Goal: Task Accomplishment & Management: Manage account settings

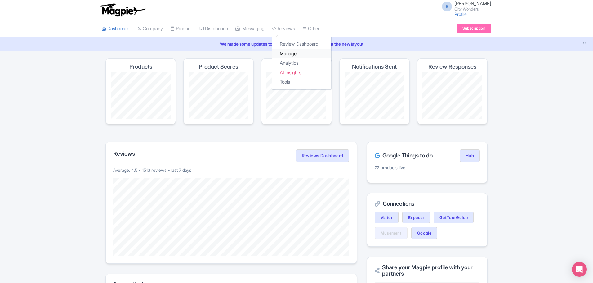
click at [297, 56] on link "Manage" at bounding box center [301, 54] width 59 height 10
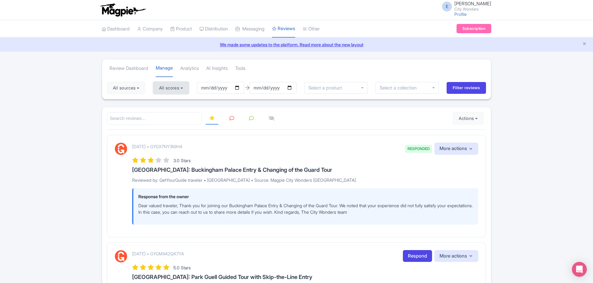
click at [162, 89] on button "All scores" at bounding box center [171, 88] width 36 height 12
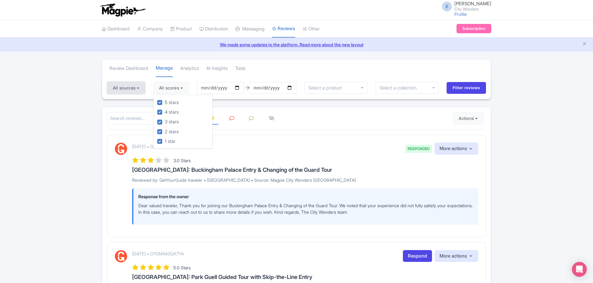
click at [135, 91] on button "All sources" at bounding box center [126, 88] width 38 height 12
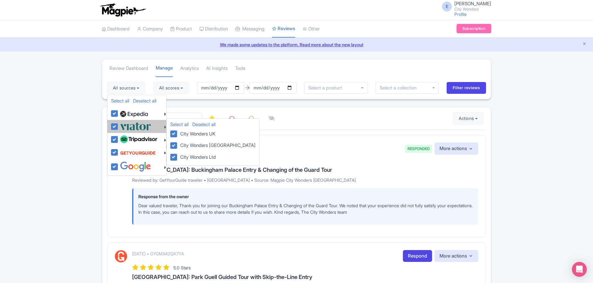
click at [119, 128] on label at bounding box center [135, 126] width 33 height 10
click at [119, 125] on input "checkbox" at bounding box center [121, 123] width 4 height 4
checkbox input "false"
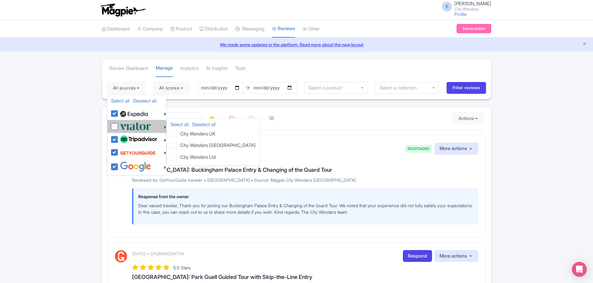
checkbox input "false"
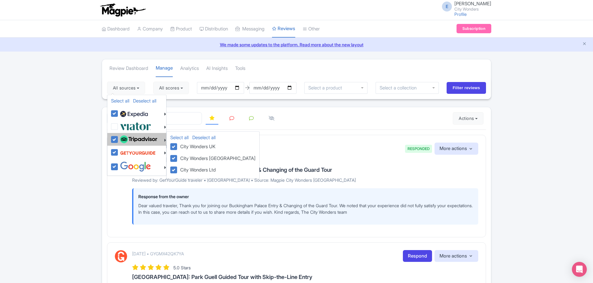
click at [119, 137] on label at bounding box center [138, 139] width 39 height 11
click at [119, 137] on input "checkbox" at bounding box center [121, 136] width 4 height 4
checkbox input "false"
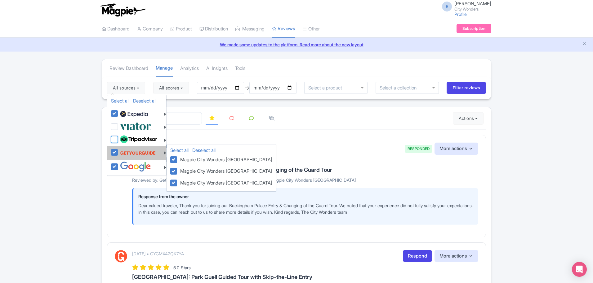
checkbox input "false"
click at [119, 150] on label at bounding box center [137, 153] width 37 height 12
click at [119, 150] on input "checkbox" at bounding box center [121, 149] width 4 height 4
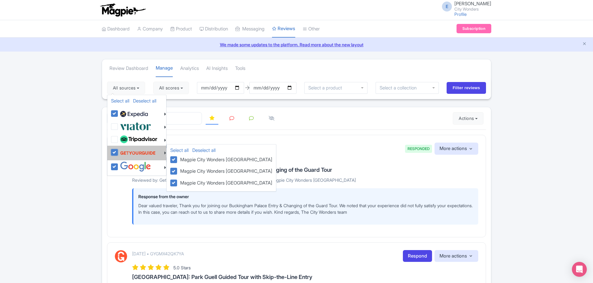
checkbox input "false"
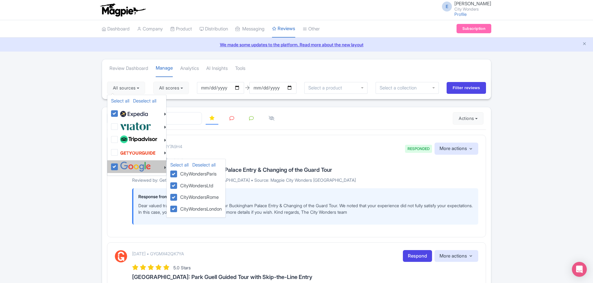
click at [119, 164] on label at bounding box center [135, 166] width 33 height 10
click at [119, 164] on input "checkbox" at bounding box center [121, 163] width 4 height 4
checkbox input "false"
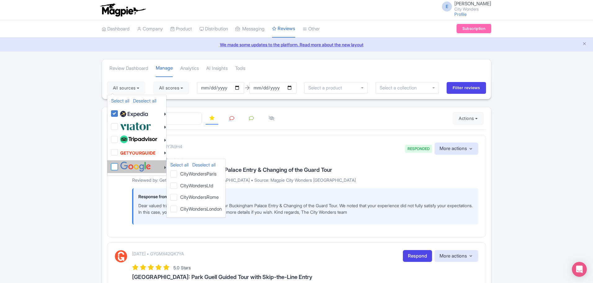
checkbox input "false"
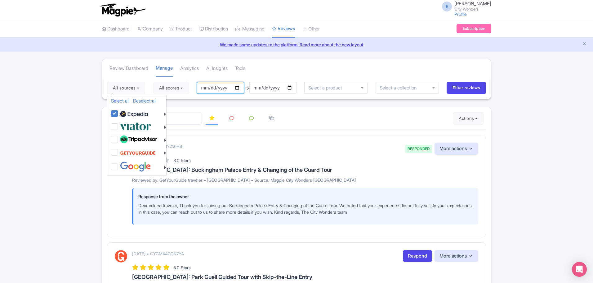
click at [242, 87] on input "2025-05-23" at bounding box center [220, 88] width 47 height 12
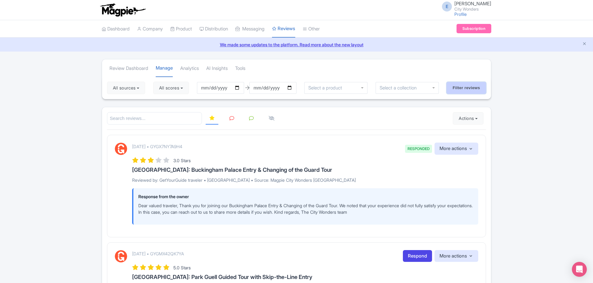
click at [459, 87] on input "Filter reviews" at bounding box center [466, 88] width 39 height 12
click at [240, 86] on input "2025-05-22" at bounding box center [220, 88] width 47 height 12
click at [240, 88] on input "2025-08-22" at bounding box center [220, 88] width 47 height 12
type input "2025-08-21"
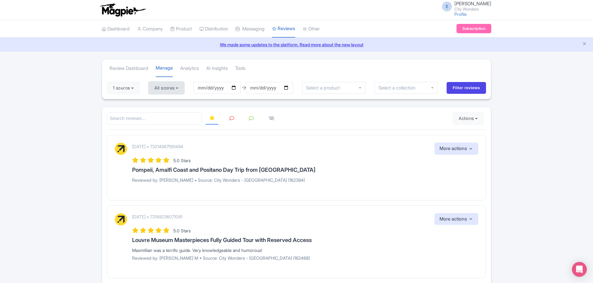
click at [157, 92] on button "All scores" at bounding box center [167, 88] width 36 height 12
click at [119, 90] on button "1 source" at bounding box center [123, 88] width 33 height 12
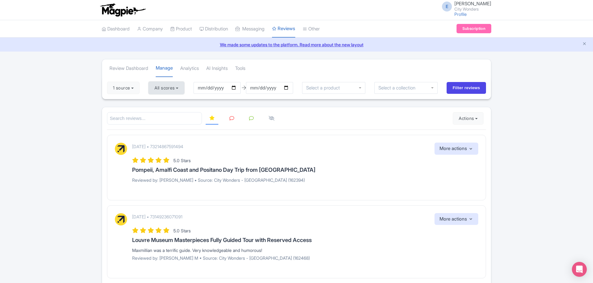
click at [170, 88] on button "All scores" at bounding box center [167, 88] width 36 height 12
click at [125, 91] on button "1 source" at bounding box center [123, 88] width 33 height 12
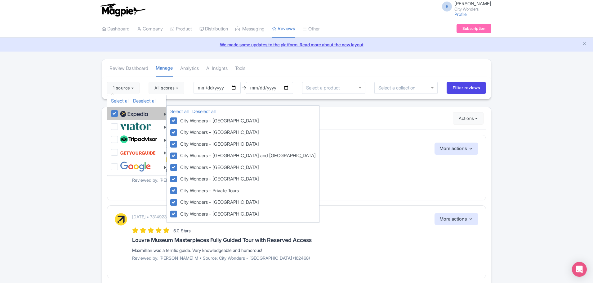
click at [119, 115] on label at bounding box center [133, 113] width 29 height 11
click at [119, 112] on input "checkbox" at bounding box center [121, 110] width 4 height 4
checkbox input "false"
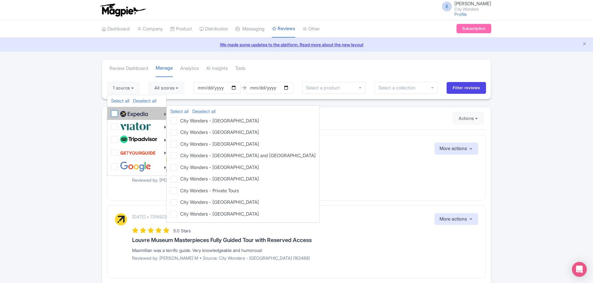
checkbox input "false"
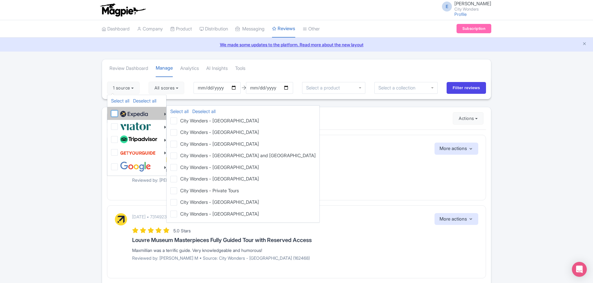
checkbox input "false"
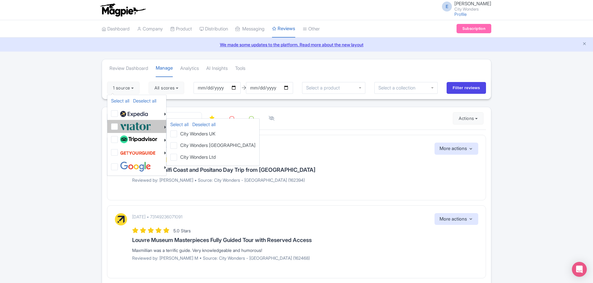
click at [119, 126] on label at bounding box center [135, 126] width 33 height 10
click at [119, 125] on input "checkbox" at bounding box center [121, 123] width 4 height 4
checkbox input "true"
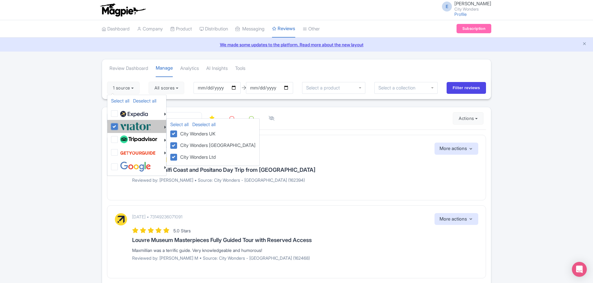
checkbox input "true"
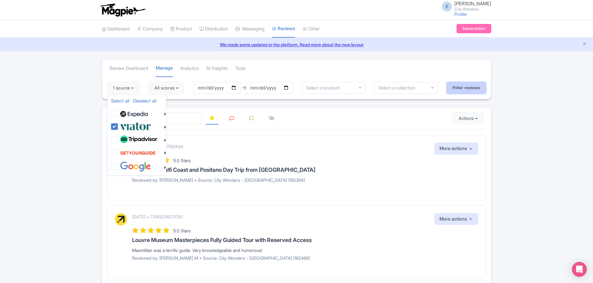
click at [460, 89] on input "Filter reviews" at bounding box center [466, 88] width 39 height 12
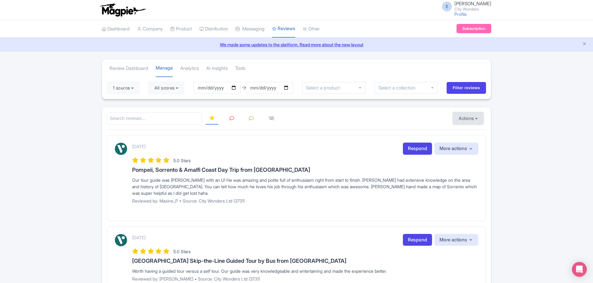
click at [456, 121] on button "Actions" at bounding box center [468, 118] width 31 height 12
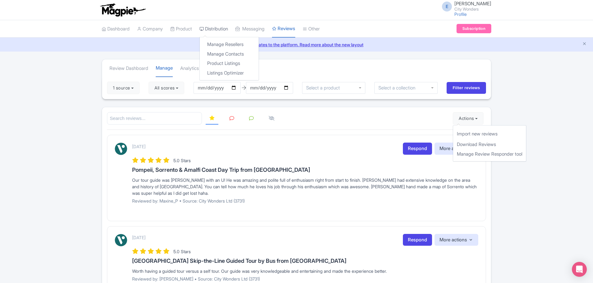
click at [224, 29] on link "Distribution" at bounding box center [214, 28] width 29 height 17
click at [217, 28] on link "Distribution" at bounding box center [214, 28] width 29 height 17
click at [221, 44] on link "Manage Resellers" at bounding box center [229, 45] width 59 height 10
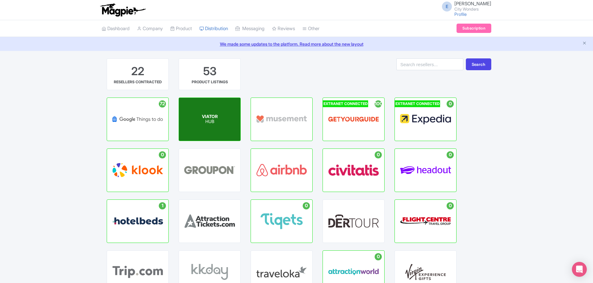
click at [214, 124] on p "HUB" at bounding box center [210, 121] width 16 height 5
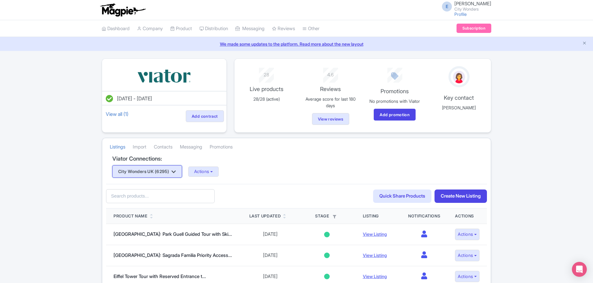
click at [167, 172] on button "City Wonders UK (6295)" at bounding box center [147, 171] width 70 height 12
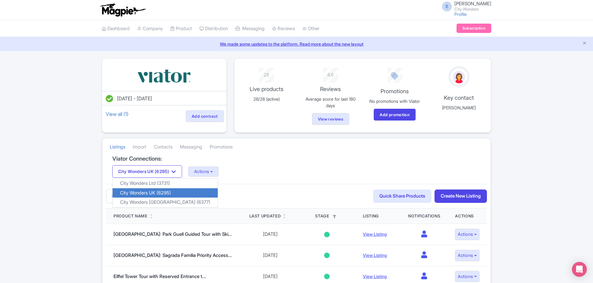
click at [165, 193] on link "City Wonders UK (6295)" at bounding box center [165, 193] width 105 height 10
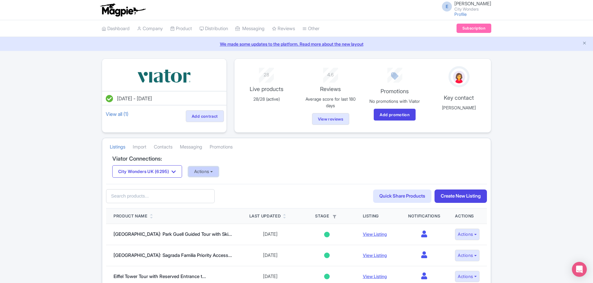
click at [214, 174] on button "Actions" at bounding box center [203, 171] width 31 height 10
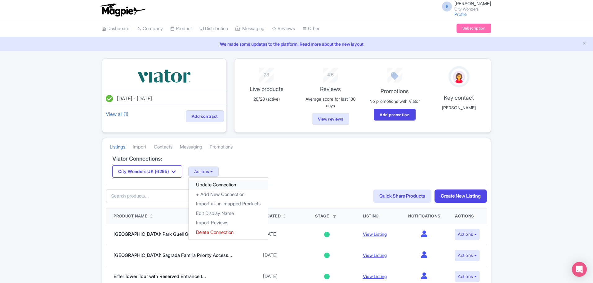
click at [211, 183] on link "Update Connection" at bounding box center [228, 185] width 79 height 10
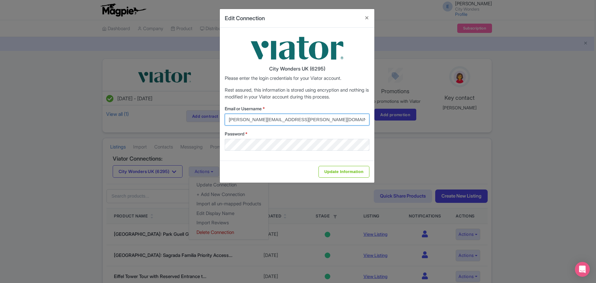
click at [245, 119] on input "[PERSON_NAME][EMAIL_ADDRESS][PERSON_NAME][DOMAIN_NAME]" at bounding box center [297, 120] width 145 height 12
type input "[EMAIL_ADDRESS][PERSON_NAME][DOMAIN_NAME]"
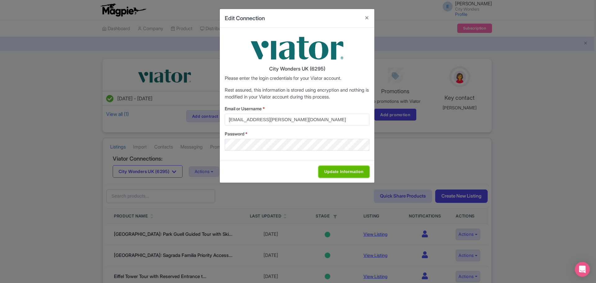
click at [328, 172] on input "Update Information" at bounding box center [343, 172] width 51 height 12
type input "Saving..."
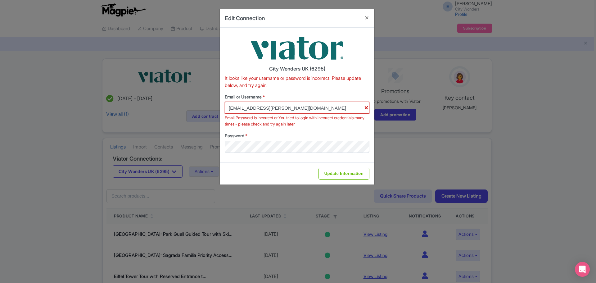
click at [314, 107] on input "[EMAIL_ADDRESS][PERSON_NAME][DOMAIN_NAME]" at bounding box center [297, 108] width 145 height 12
click at [314, 108] on input "[EMAIL_ADDRESS][PERSON_NAME][DOMAIN_NAME]" at bounding box center [297, 108] width 145 height 12
click at [227, 108] on input "[EMAIL_ADDRESS][PERSON_NAME][DOMAIN_NAME]" at bounding box center [297, 108] width 145 height 12
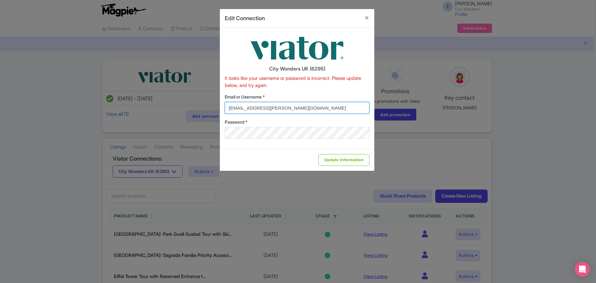
click at [228, 110] on input "[EMAIL_ADDRESS][PERSON_NAME][DOMAIN_NAME]" at bounding box center [297, 108] width 145 height 12
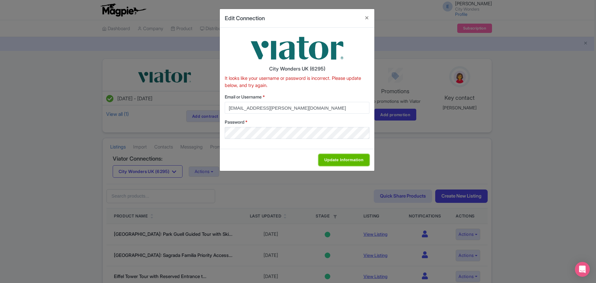
click at [346, 157] on input "Update Information" at bounding box center [343, 160] width 51 height 12
type input "Saving..."
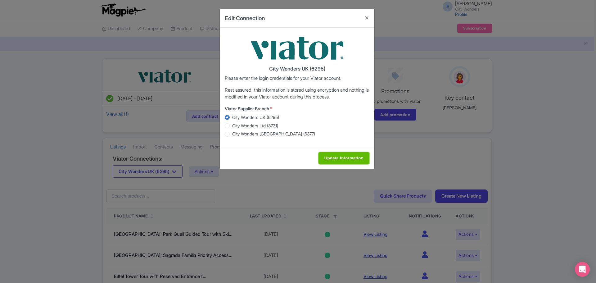
click at [340, 157] on input "Update Information" at bounding box center [343, 158] width 51 height 12
type input "Saving..."
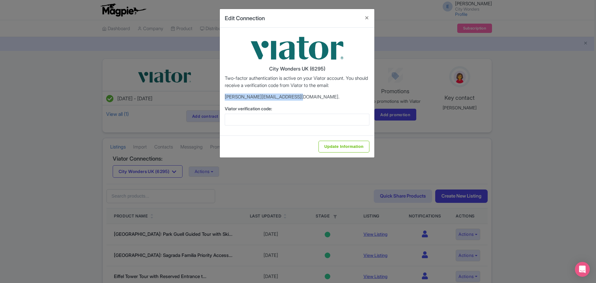
drag, startPoint x: 225, startPoint y: 97, endPoint x: 298, endPoint y: 99, distance: 72.3
click at [298, 99] on p "cynthia.r***@citywonders.com." at bounding box center [297, 96] width 145 height 7
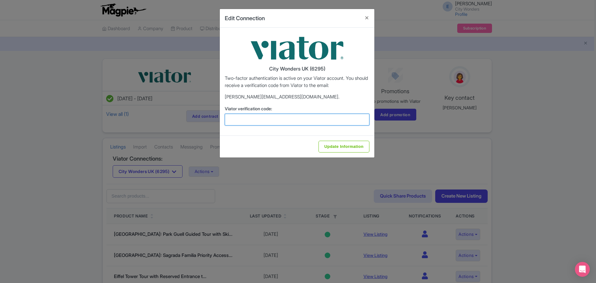
click at [259, 122] on input "Viator verification code:" at bounding box center [297, 120] width 145 height 12
type input "249994"
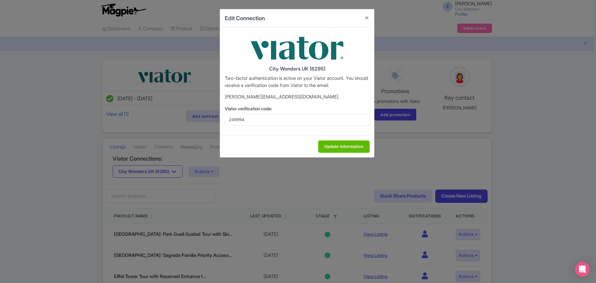
click at [323, 143] on input "Update Information" at bounding box center [343, 147] width 51 height 12
type input "Update Information"
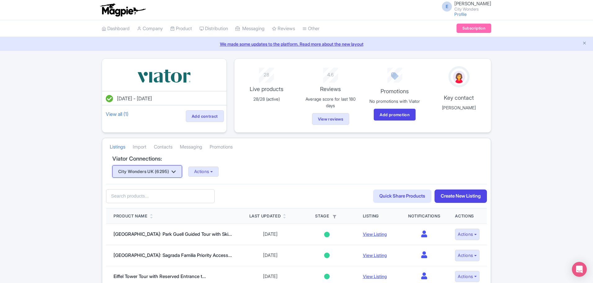
click at [148, 175] on button "City Wonders UK (6295)" at bounding box center [147, 171] width 70 height 12
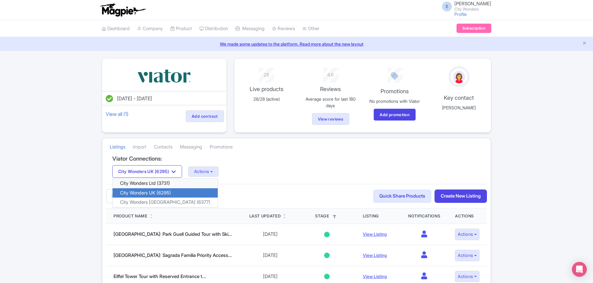
click at [146, 184] on link "City Wonders Ltd (3731)" at bounding box center [165, 183] width 105 height 10
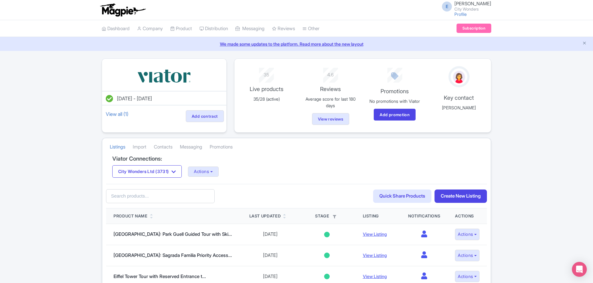
click at [110, 10] on img at bounding box center [123, 10] width 48 height 14
